Goal: Information Seeking & Learning: Learn about a topic

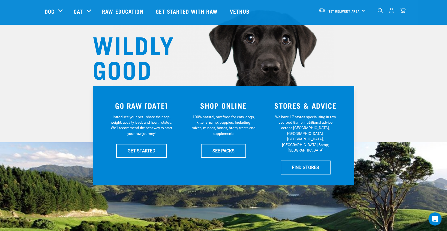
scroll to position [44, 0]
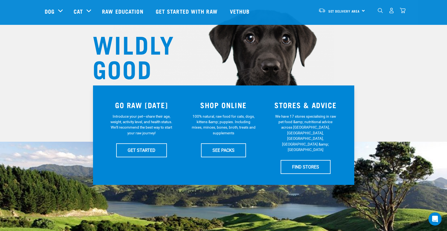
click at [221, 103] on h3 "SHOP ONLINE" at bounding box center [224, 105] width 76 height 8
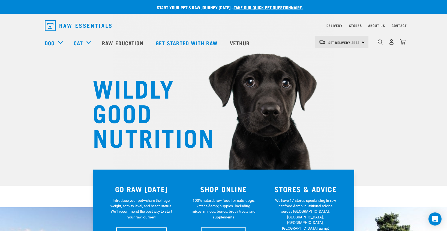
scroll to position [0, 0]
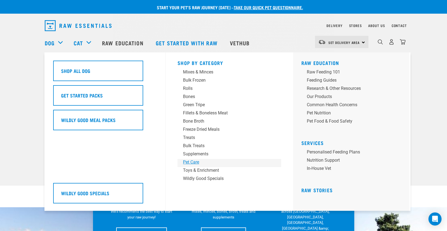
click at [191, 161] on div "Pet Care" at bounding box center [225, 162] width 85 height 7
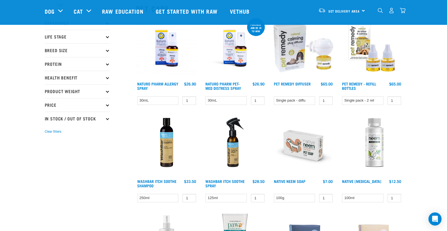
scroll to position [65, 0]
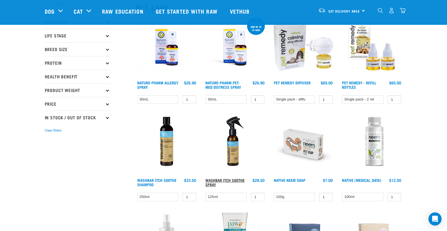
click at [213, 179] on link "WashBar Itch Soothe Spray" at bounding box center [224, 182] width 39 height 6
click at [216, 179] on link "WashBar Itch Soothe Spray" at bounding box center [224, 182] width 39 height 6
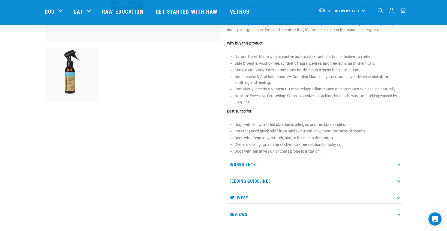
scroll to position [175, 0]
click at [396, 162] on p "Ingredients" at bounding box center [315, 163] width 176 height 12
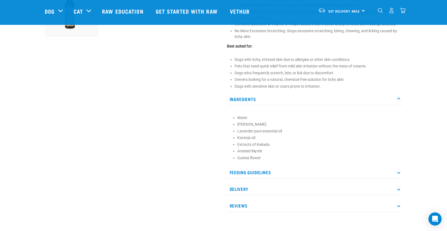
scroll to position [239, 0]
click at [397, 171] on p "Feeding Guidelines" at bounding box center [315, 172] width 176 height 12
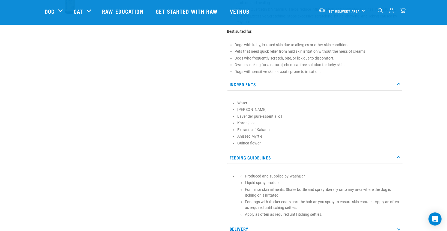
scroll to position [254, 0]
click at [397, 153] on p "Feeding Guidelines" at bounding box center [315, 156] width 176 height 12
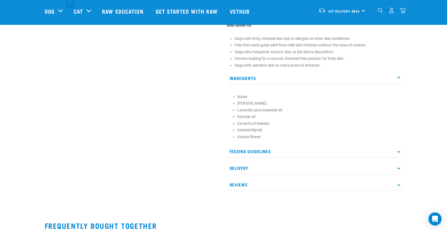
scroll to position [255, 0]
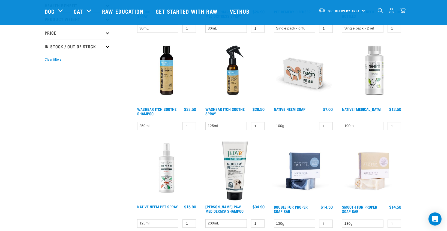
scroll to position [141, 0]
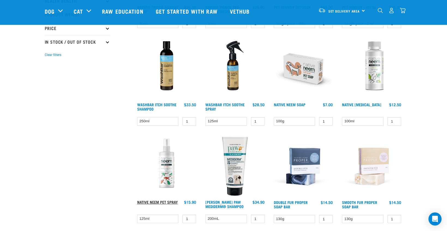
click at [155, 201] on link "Native Neem Pet Spray" at bounding box center [157, 202] width 41 height 2
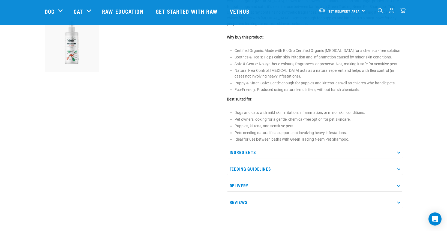
scroll to position [202, 0]
click at [399, 152] on icon at bounding box center [398, 152] width 3 height 3
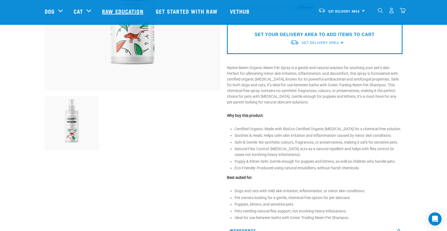
scroll to position [120, 0]
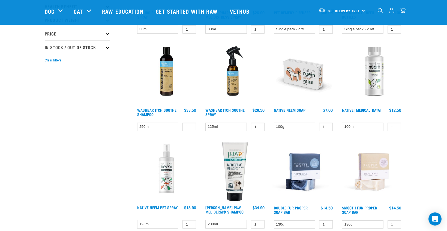
scroll to position [135, 0]
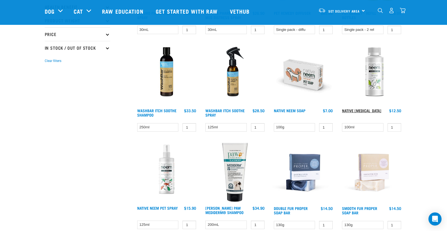
click at [352, 109] on link "Native [MEDICAL_DATA]" at bounding box center [361, 110] width 39 height 2
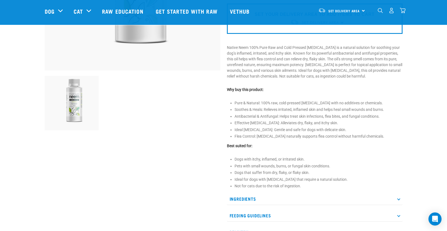
scroll to position [145, 0]
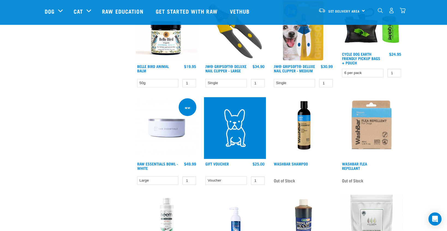
scroll to position [471, 0]
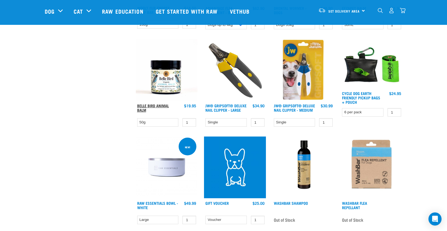
click at [164, 110] on h4 "Belle Bird Animal Balm" at bounding box center [157, 108] width 41 height 11
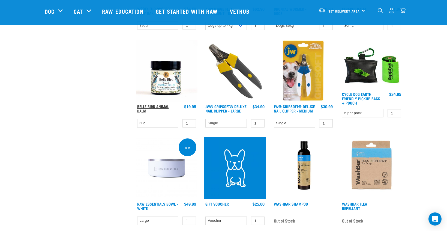
click at [163, 108] on link "Belle Bird Animal Balm" at bounding box center [153, 108] width 32 height 6
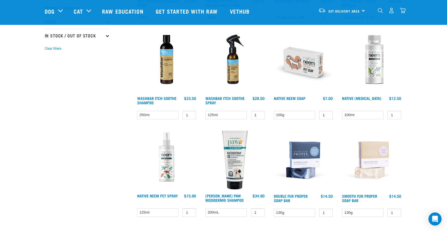
scroll to position [147, 0]
click at [212, 97] on link "WashBar Itch Soothe Spray" at bounding box center [224, 100] width 39 height 6
